Goal: Check status: Check status

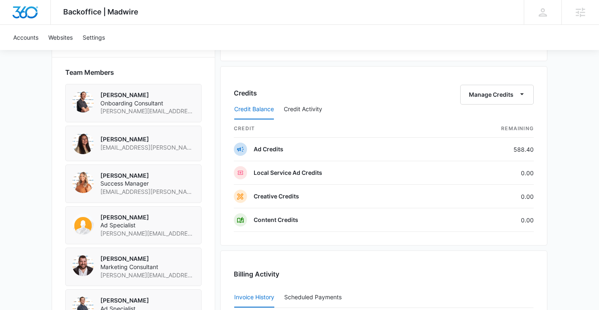
scroll to position [595, 0]
click at [320, 112] on button "Credit Activity" at bounding box center [303, 110] width 38 height 20
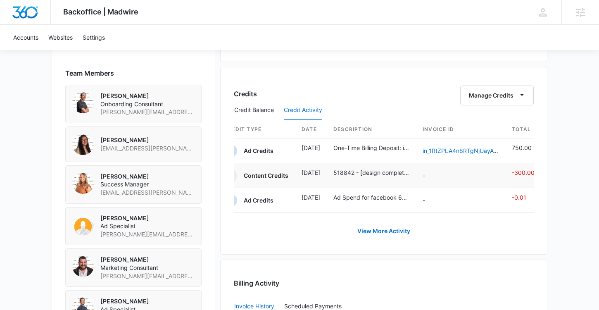
scroll to position [0, 0]
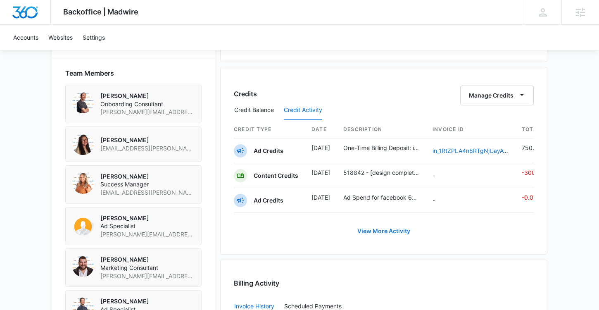
click at [372, 225] on button "View More Activity" at bounding box center [383, 231] width 69 height 20
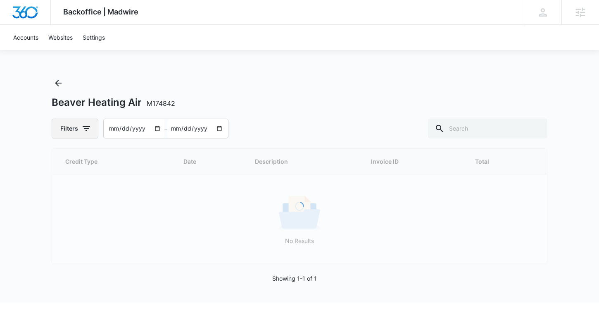
click at [74, 131] on button "Filters" at bounding box center [75, 128] width 47 height 20
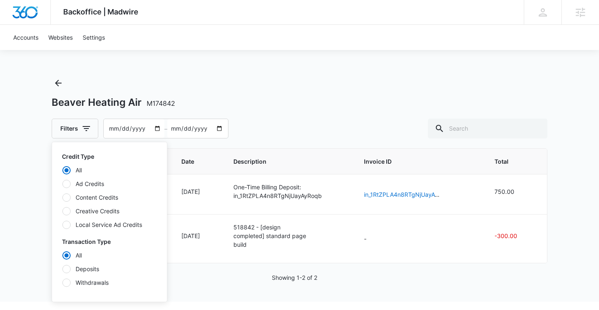
click at [100, 197] on label "Content Credits" at bounding box center [109, 197] width 95 height 9
click at [62, 197] on input "Content Credits" at bounding box center [62, 197] width 0 height 0
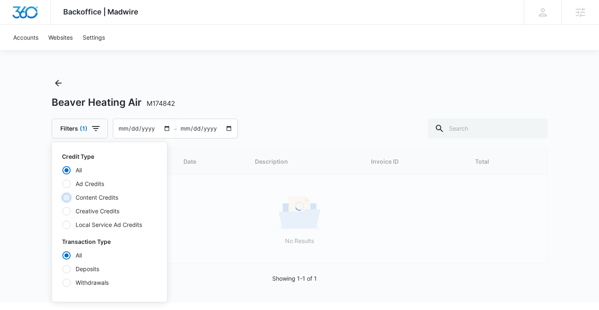
radio input "false"
radio input "true"
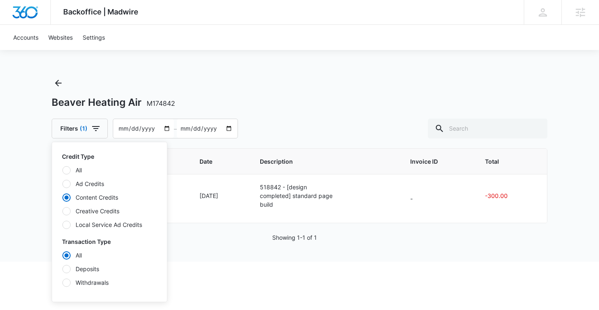
click at [346, 102] on div "Beaver Heating Air M174842" at bounding box center [299, 102] width 495 height 12
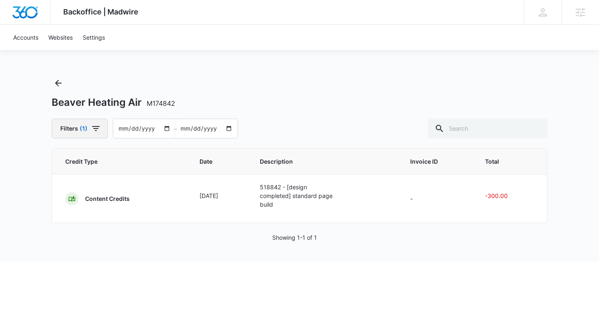
click at [101, 131] on button "Filters (1)" at bounding box center [80, 128] width 56 height 20
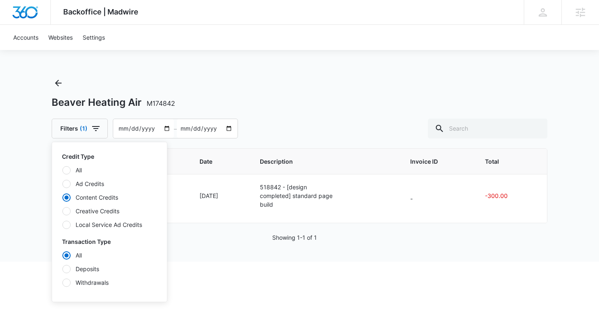
click at [94, 271] on label "Deposits" at bounding box center [109, 268] width 95 height 9
click at [62, 269] on input "Deposits" at bounding box center [62, 268] width 0 height 0
radio input "false"
radio input "true"
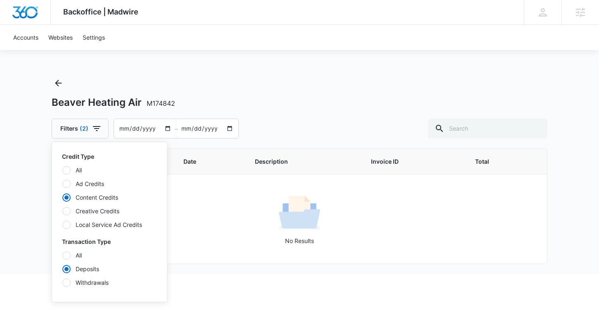
click at [333, 58] on div "Backoffice | Madwire Apps Settings HJ Hannah Johns hannah.johns@madwire.com My …" at bounding box center [299, 137] width 599 height 274
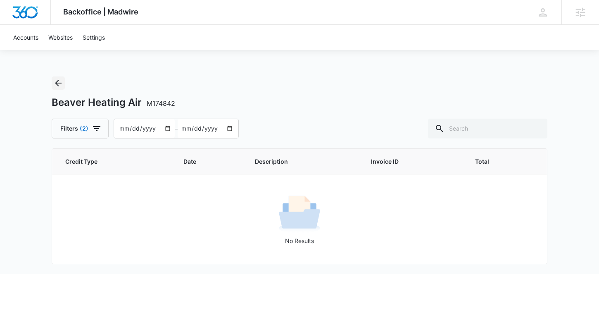
click at [52, 83] on button "Back" at bounding box center [58, 82] width 13 height 13
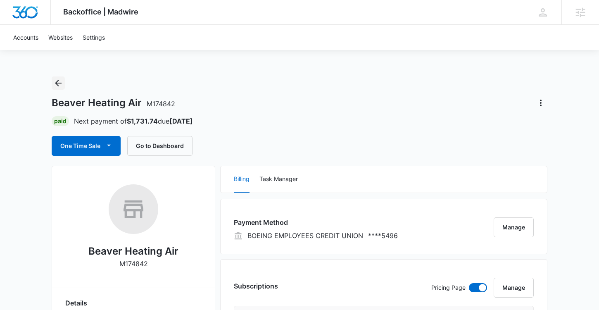
click at [52, 83] on button "Back" at bounding box center [58, 82] width 13 height 13
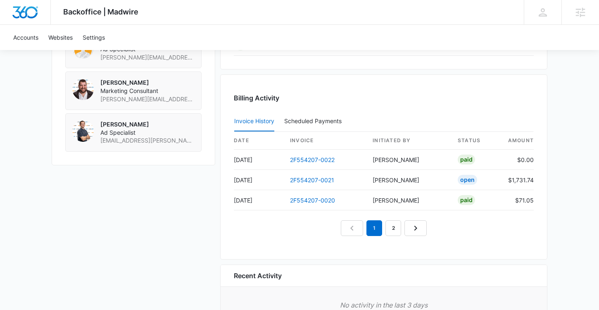
scroll to position [769, 0]
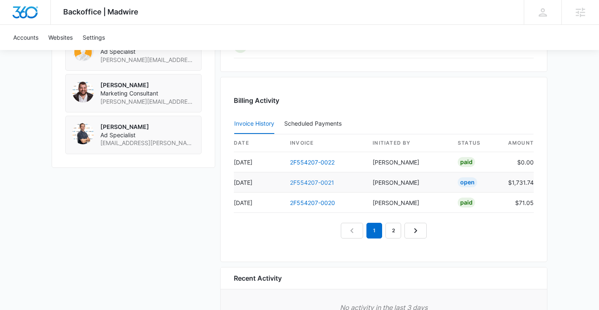
click at [318, 180] on link "2F554207-0021" at bounding box center [312, 182] width 44 height 7
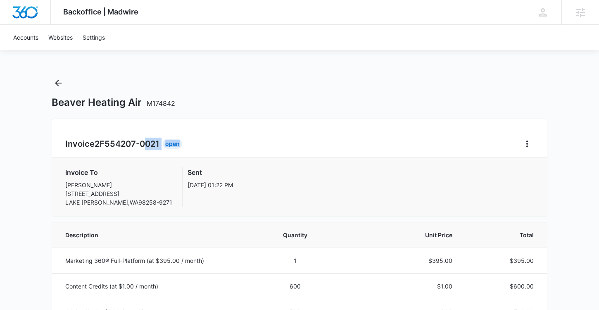
drag, startPoint x: 148, startPoint y: 146, endPoint x: 192, endPoint y: 145, distance: 43.4
click at [192, 145] on div "Invoice 2F554207-0021 Open" at bounding box center [299, 143] width 468 height 13
click at [58, 84] on icon "Back" at bounding box center [58, 83] width 10 height 10
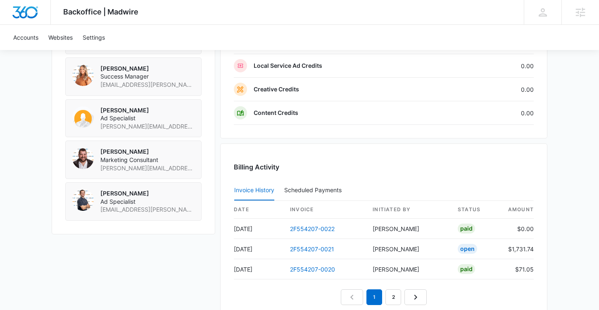
scroll to position [720, 0]
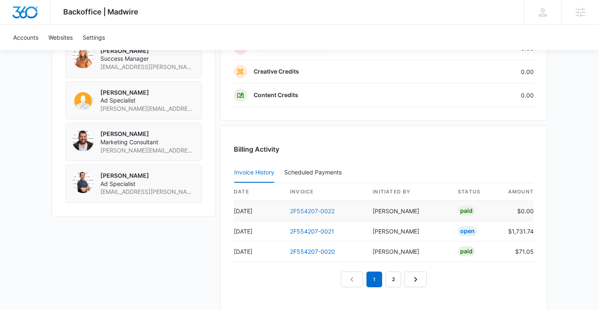
click at [303, 213] on link "2F554207-0022" at bounding box center [312, 210] width 45 height 7
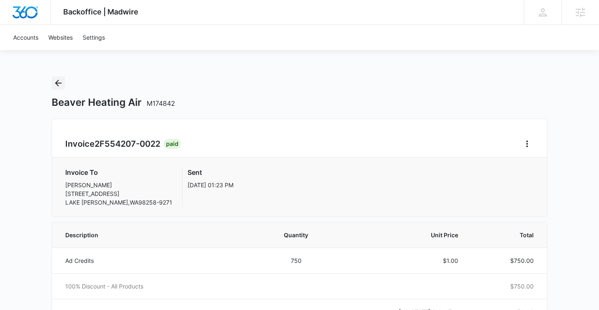
click at [59, 83] on icon "Back" at bounding box center [58, 83] width 10 height 10
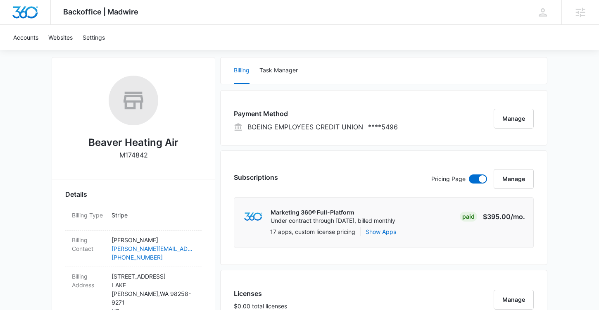
scroll to position [110, 0]
